Goal: Task Accomplishment & Management: Use online tool/utility

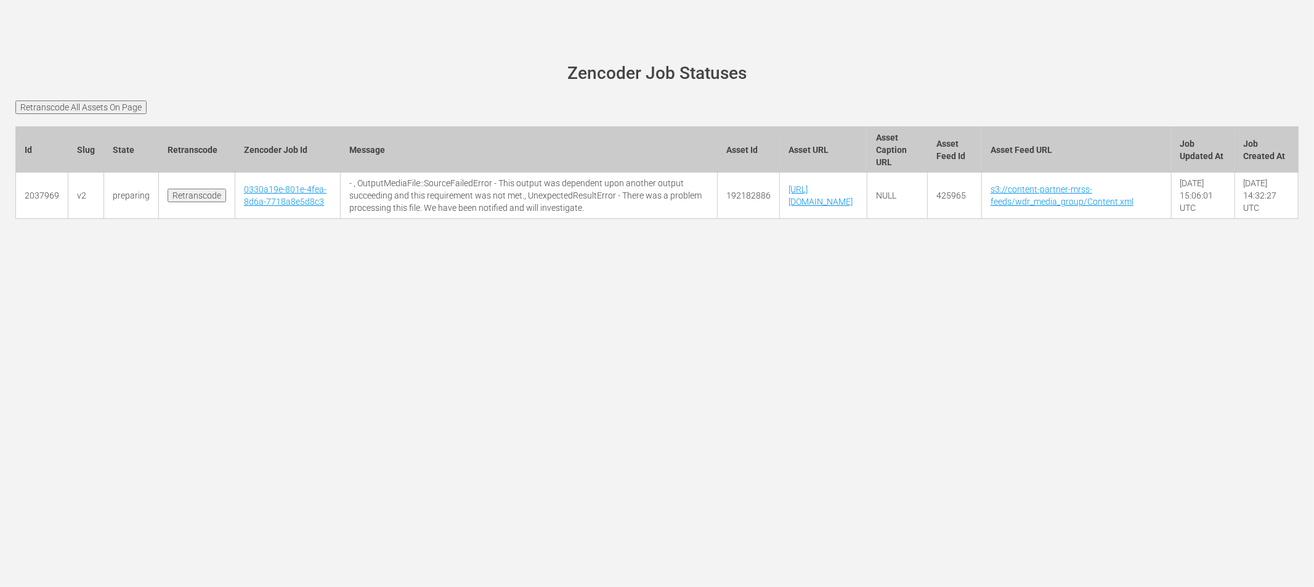
click at [112, 108] on input "Retranscode All Assets On Page" at bounding box center [80, 107] width 131 height 14
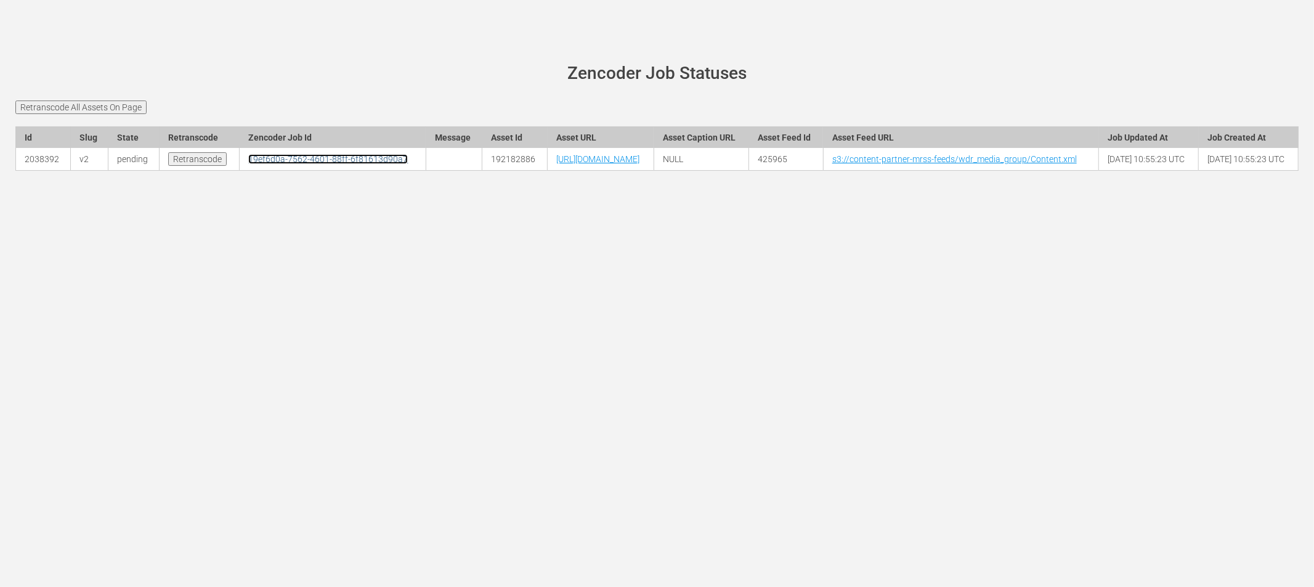
click at [289, 164] on link "19ef6d0a-7562-4601-88ff-6f81613d90a7" at bounding box center [328, 159] width 160 height 10
